Goal: Task Accomplishment & Management: Manage account settings

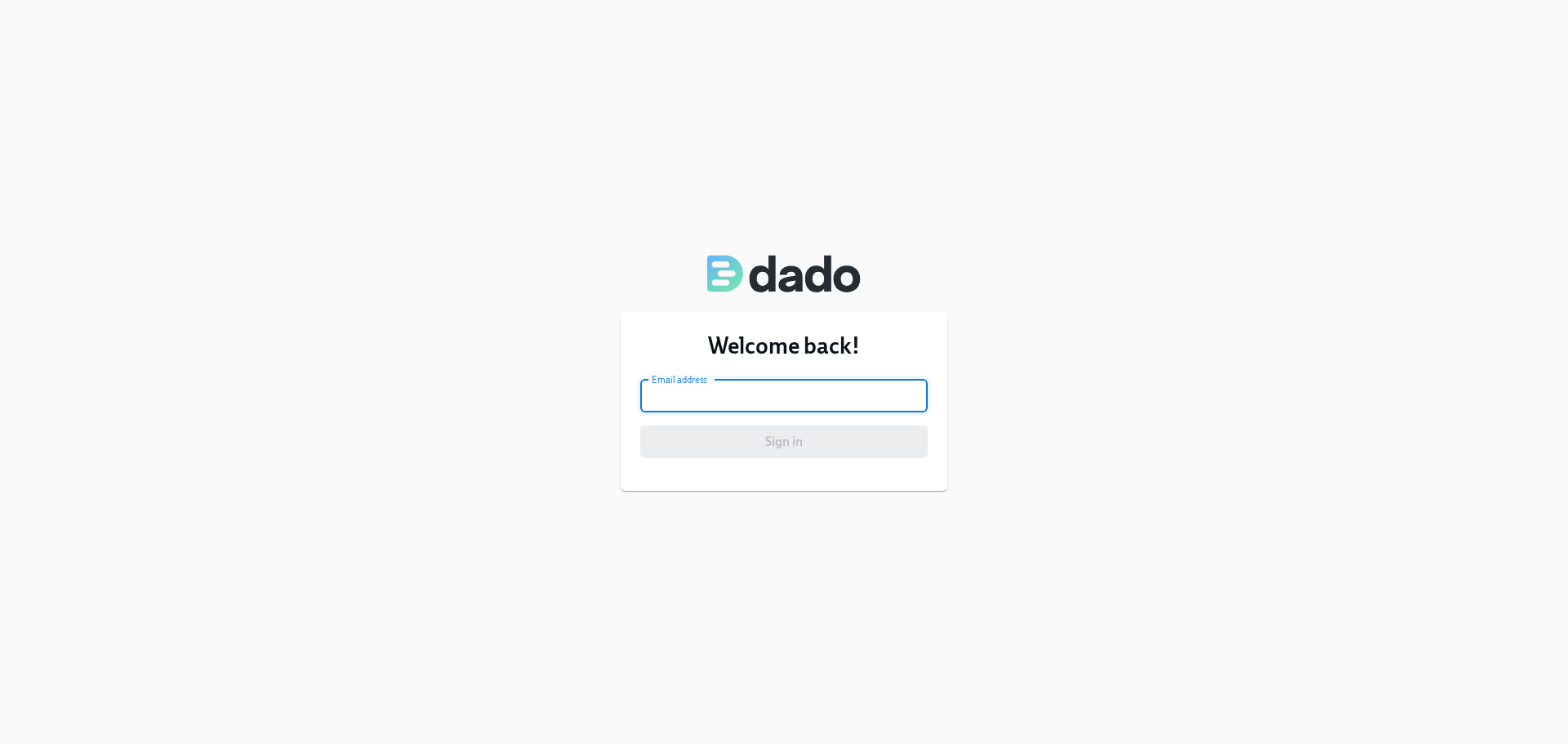
click at [742, 410] on input "email" at bounding box center [784, 396] width 288 height 33
type input "Erin.Bingham@teamtag.com"
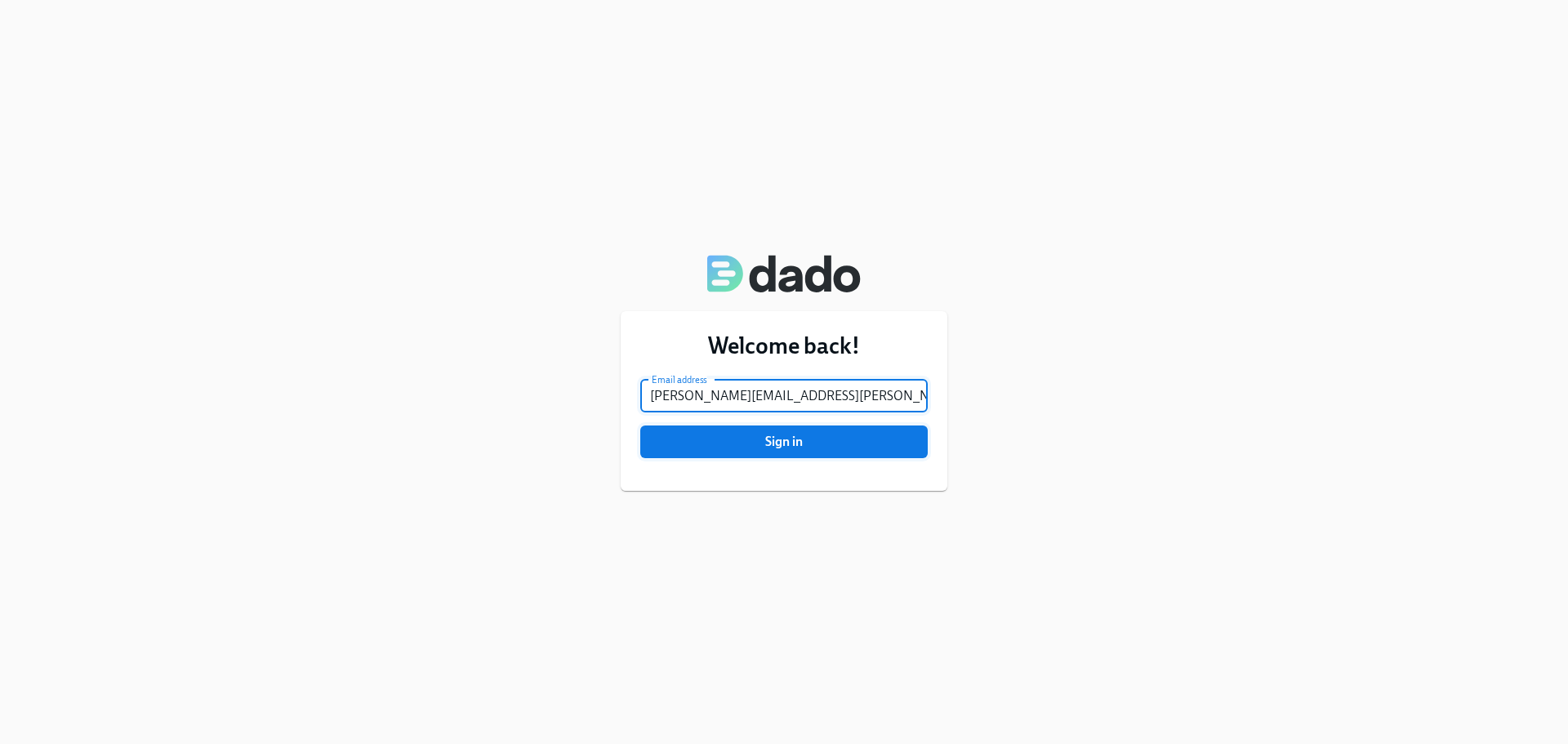
click at [781, 444] on span "Sign in" at bounding box center [784, 441] width 265 height 16
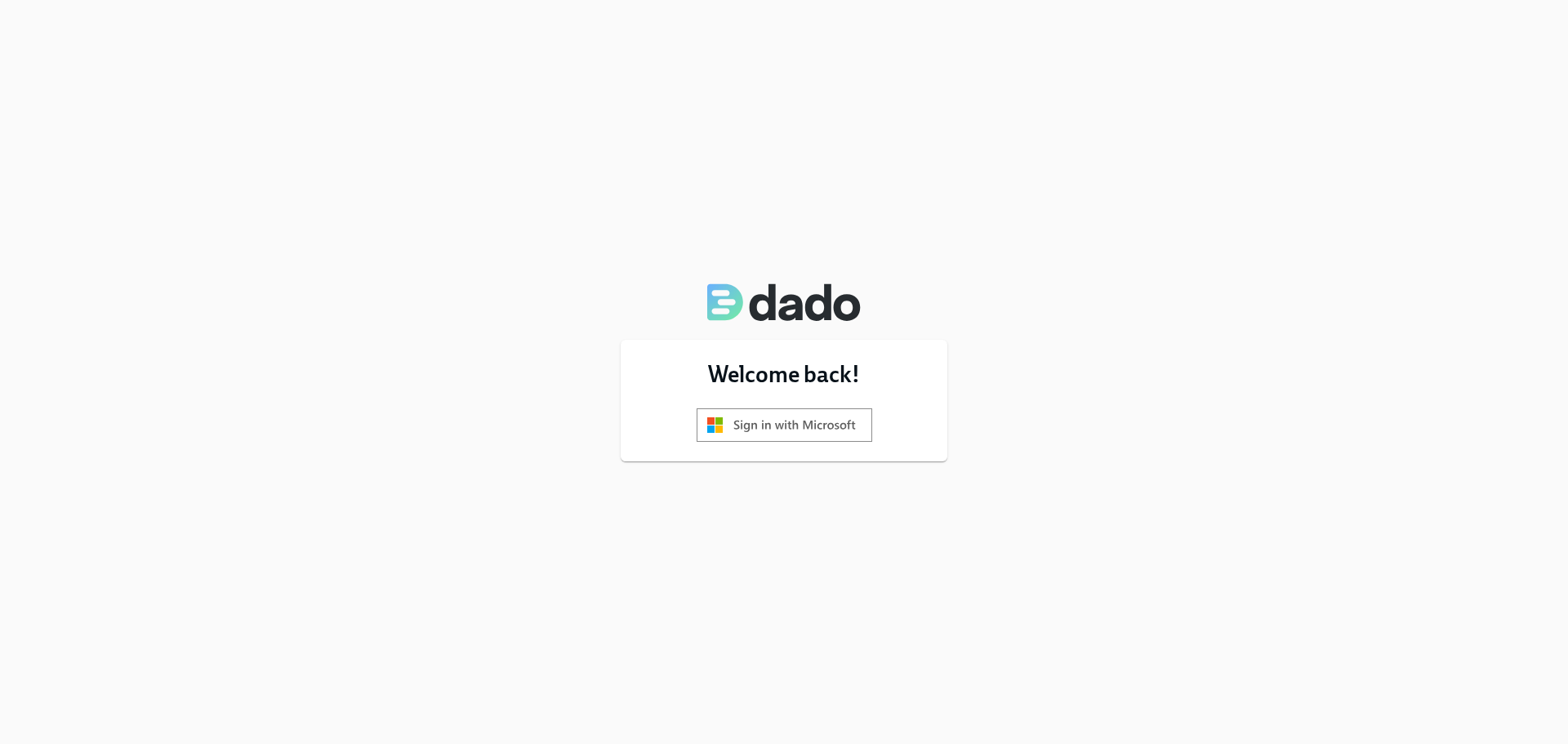
click at [779, 420] on img at bounding box center [785, 425] width 176 height 34
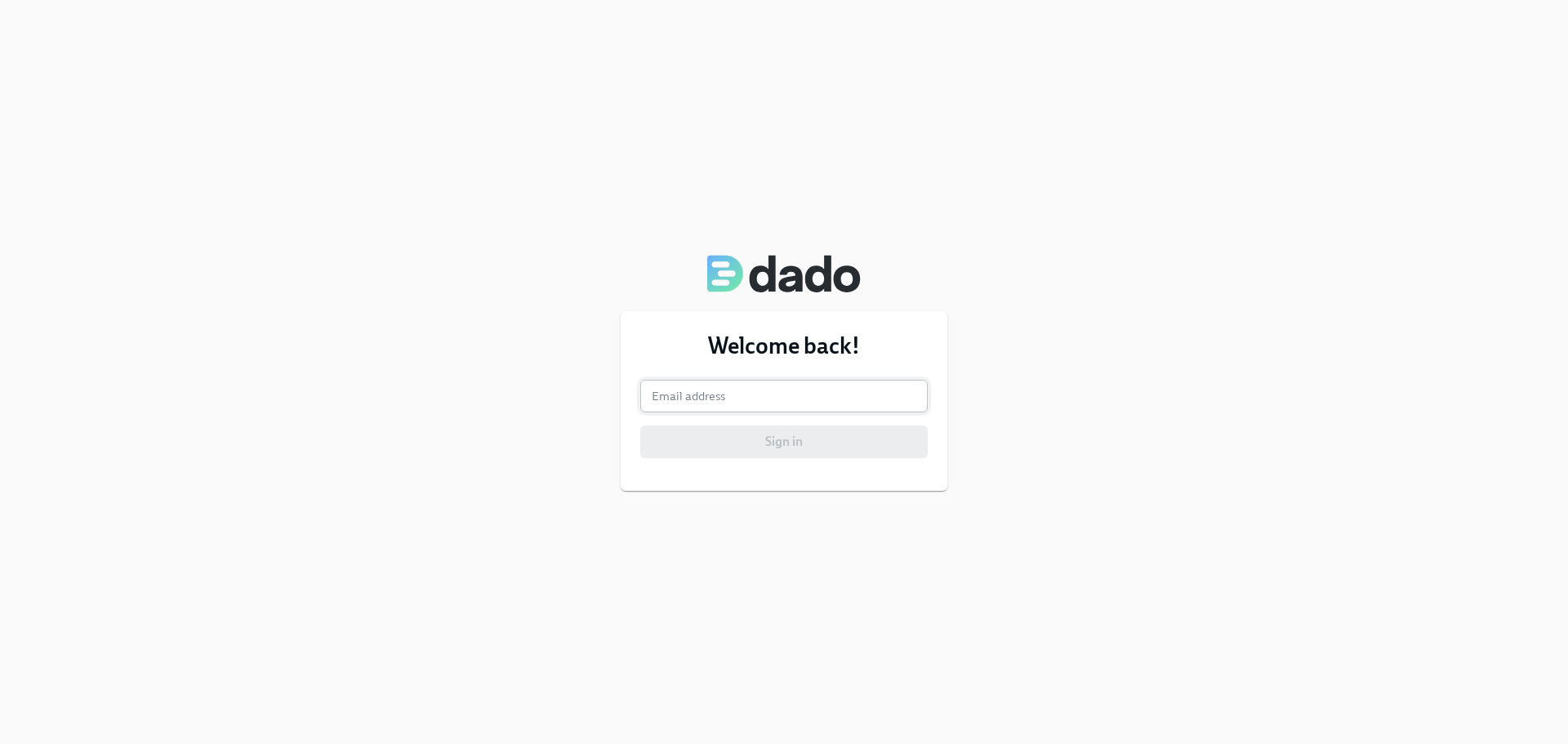
click at [801, 398] on input "email" at bounding box center [784, 396] width 288 height 33
type input "[PERSON_NAME][EMAIL_ADDRESS][PERSON_NAME][DOMAIN_NAME]"
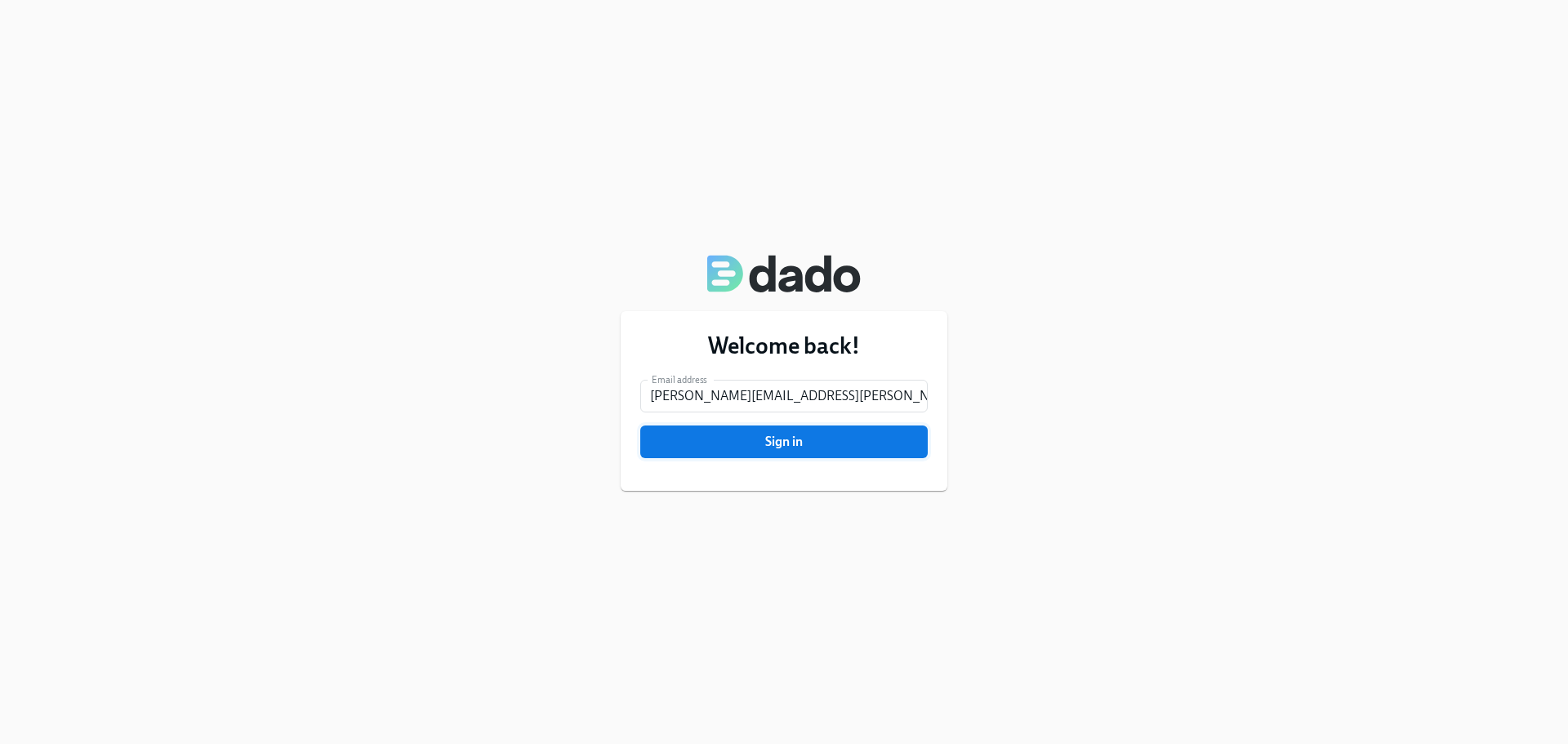
click at [798, 436] on span "Sign in" at bounding box center [784, 441] width 265 height 16
